Goal: Task Accomplishment & Management: Use online tool/utility

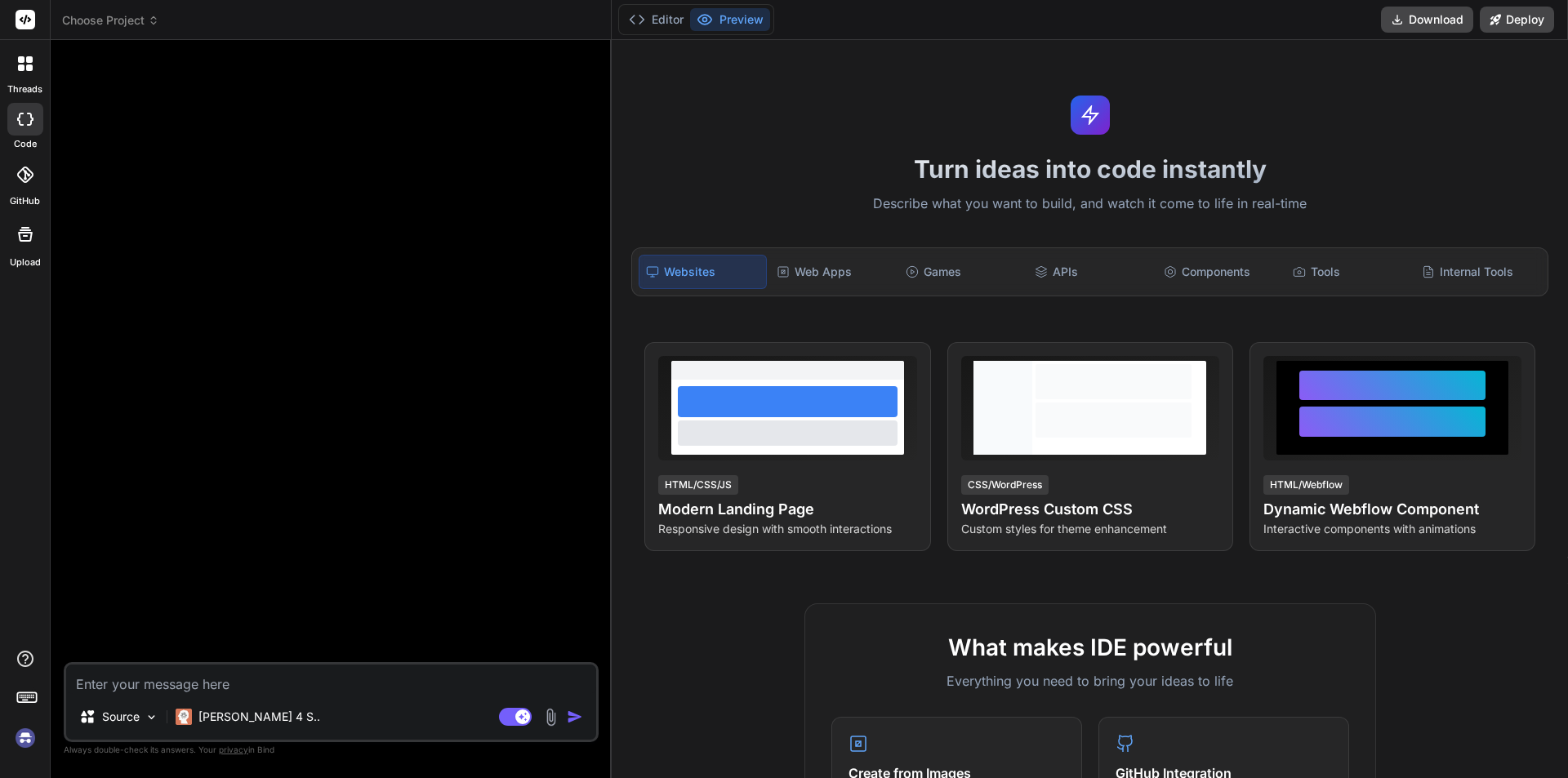
click at [22, 739] on img at bounding box center [25, 738] width 28 height 28
click at [738, 27] on button "Preview" at bounding box center [730, 19] width 80 height 23
click at [514, 720] on rect at bounding box center [516, 717] width 33 height 18
click at [21, 730] on img at bounding box center [25, 738] width 28 height 28
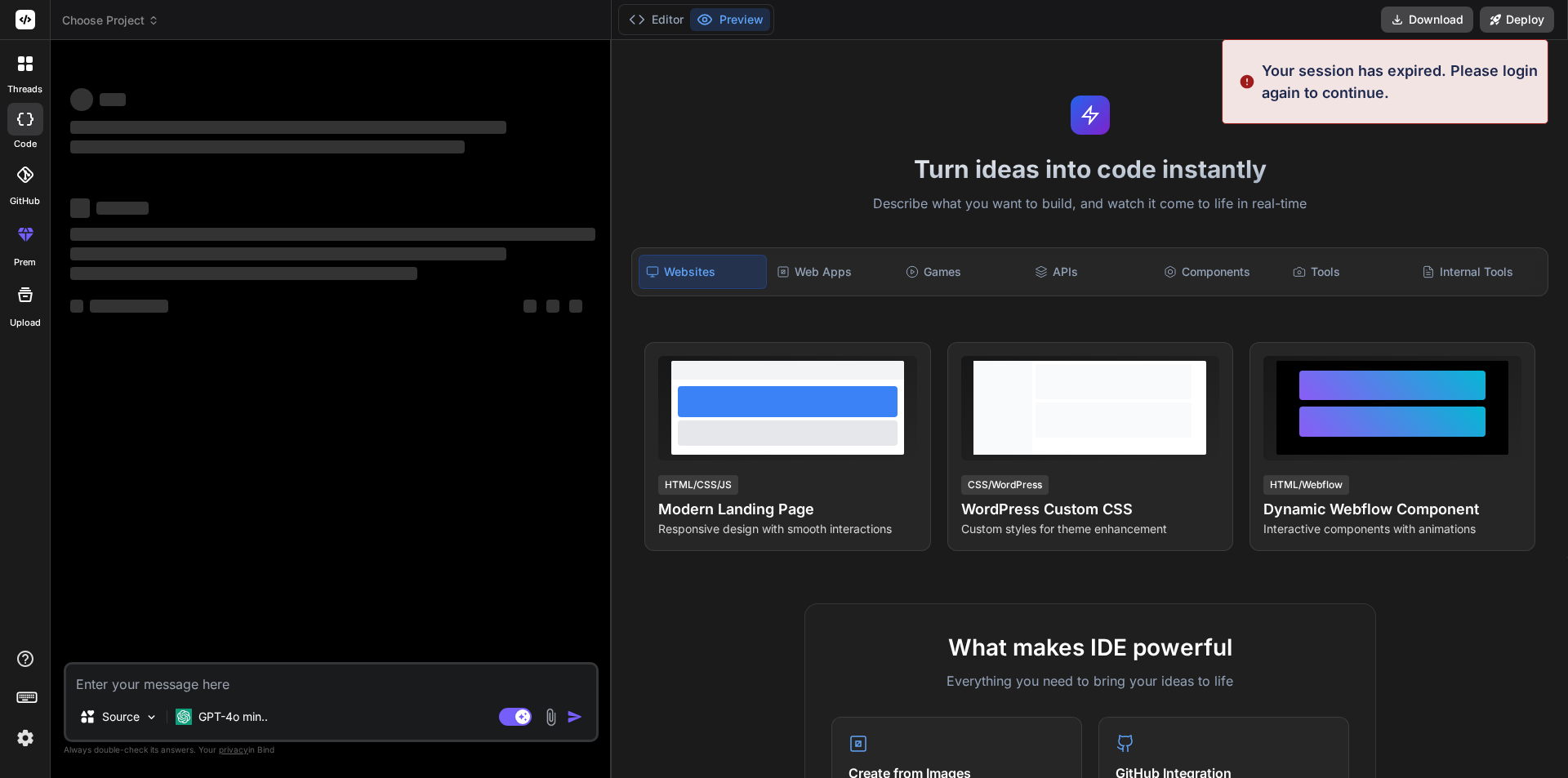
type textarea "x"
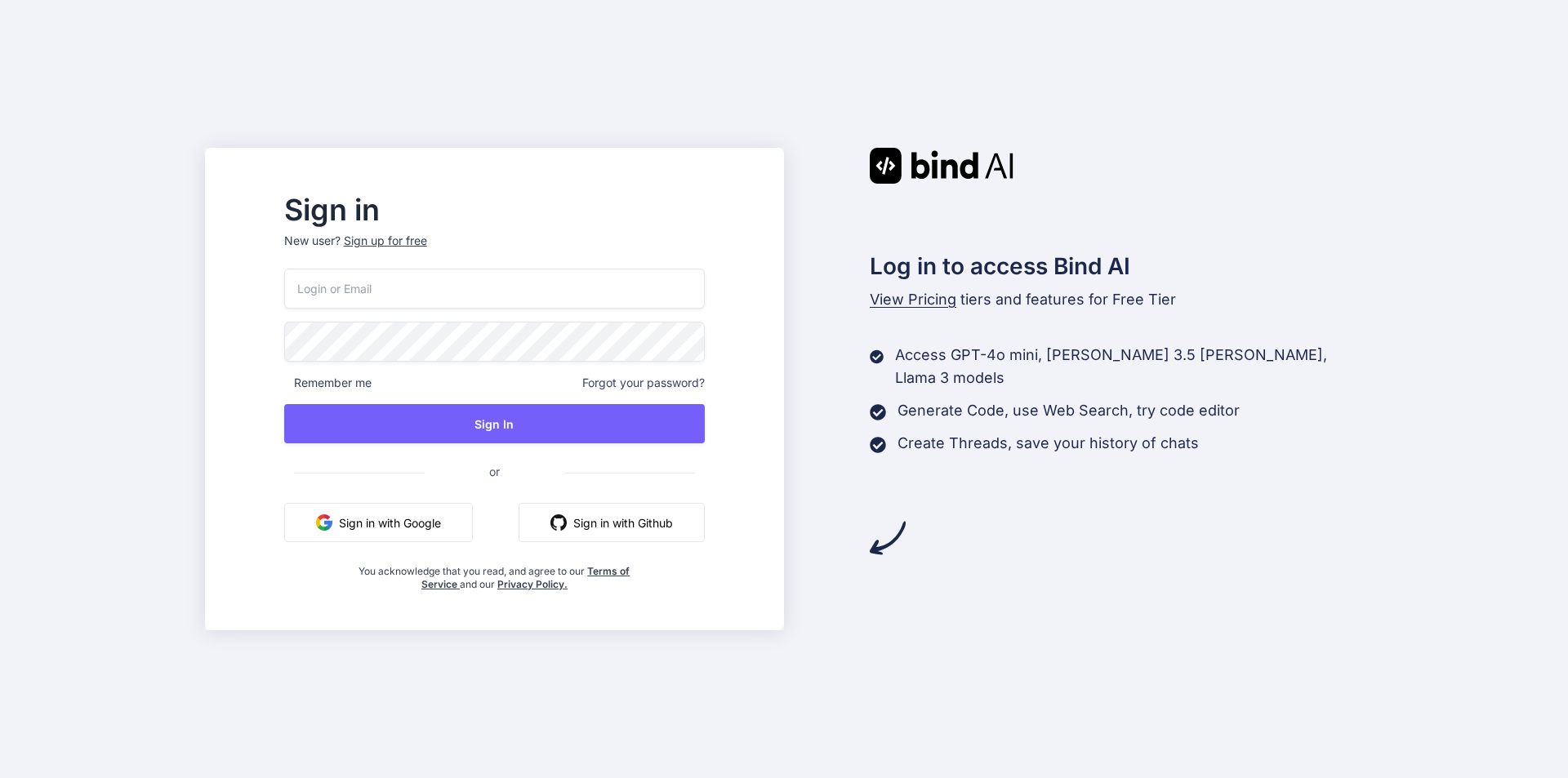
click at [445, 302] on input "email" at bounding box center [494, 289] width 421 height 40
paste input "[EMAIL_ADDRESS][DOMAIN_NAME]"
type input "[EMAIL_ADDRESS][DOMAIN_NAME]"
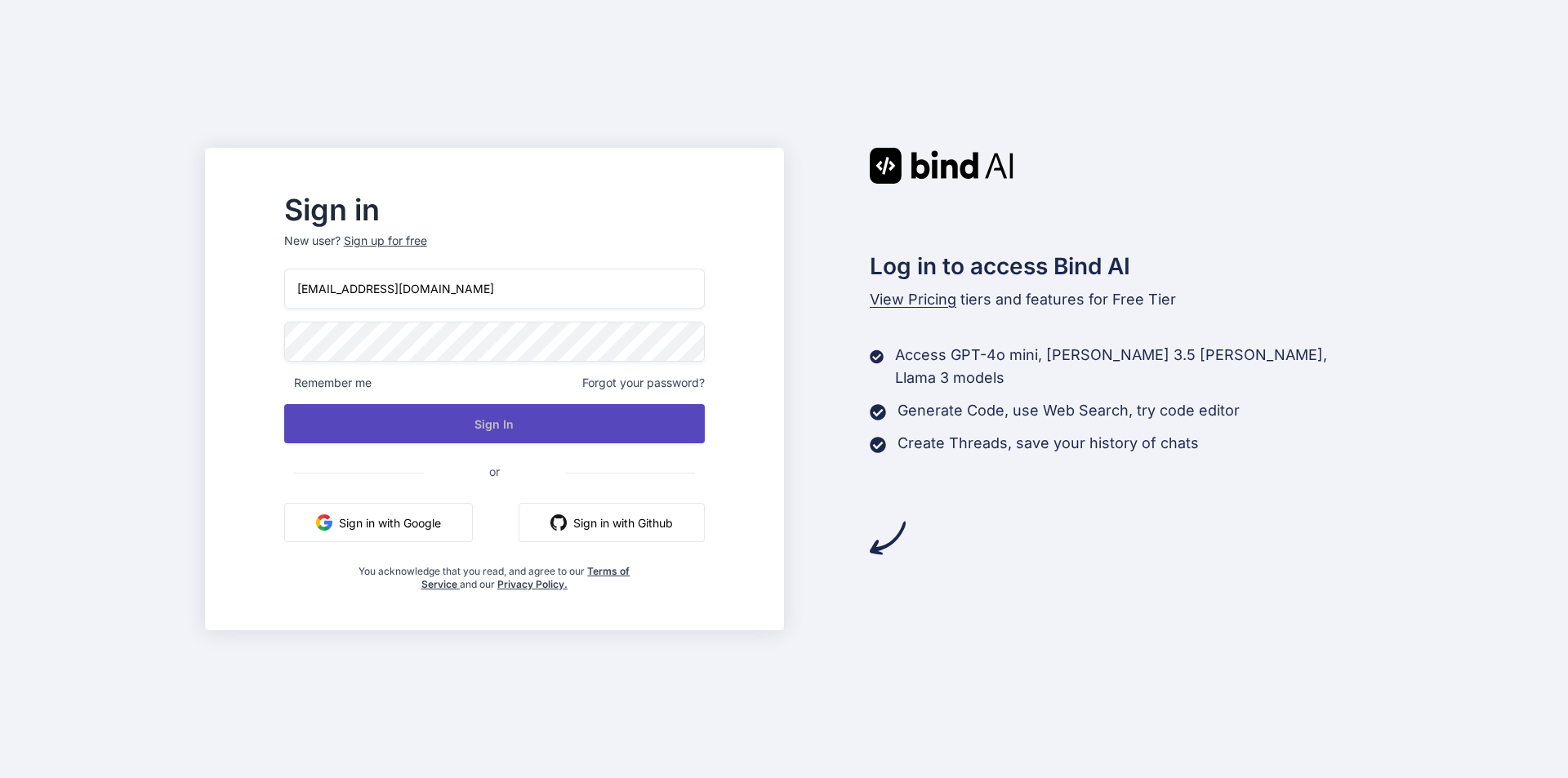
click at [539, 429] on button "Sign In" at bounding box center [494, 423] width 421 height 39
